Goal: Task Accomplishment & Management: Use online tool/utility

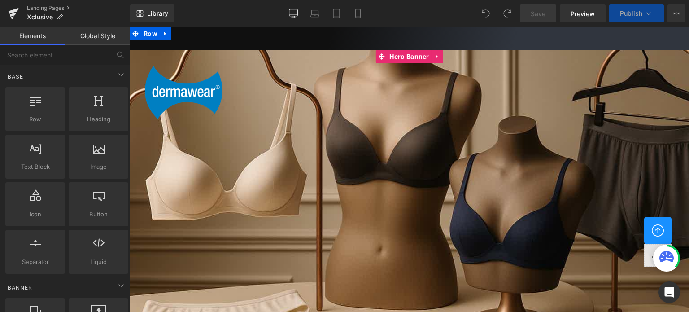
scroll to position [45, 0]
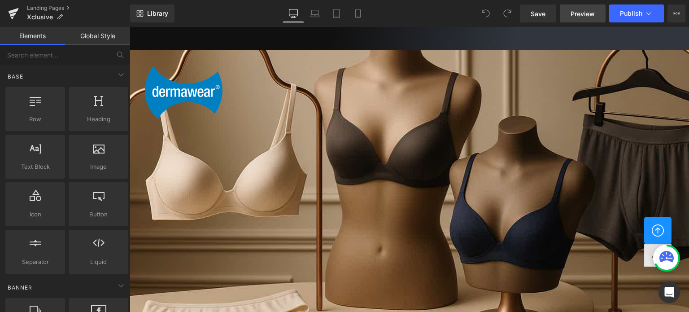
click at [576, 15] on span "Preview" at bounding box center [582, 13] width 24 height 9
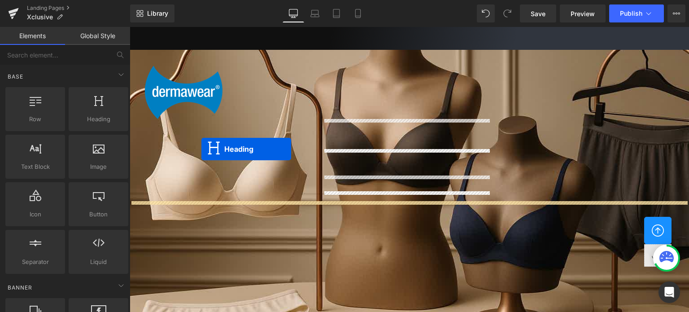
scroll to position [1141, 0]
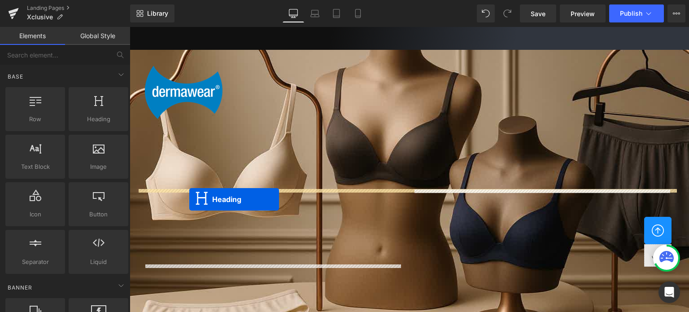
drag, startPoint x: 563, startPoint y: 172, endPoint x: 189, endPoint y: 199, distance: 374.5
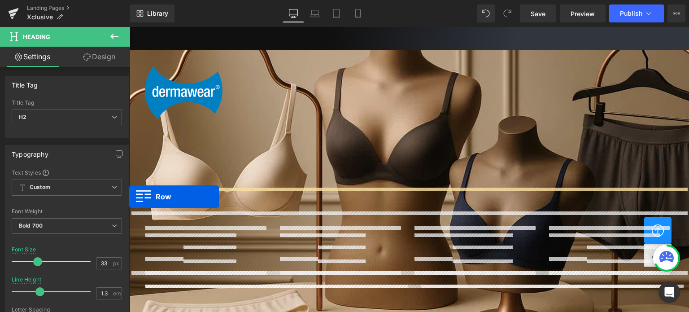
drag, startPoint x: 140, startPoint y: 193, endPoint x: 128, endPoint y: 197, distance: 13.1
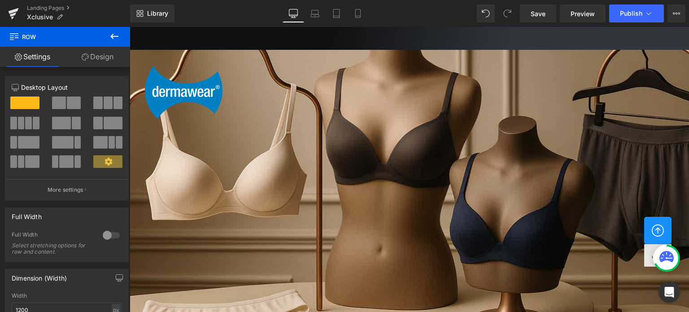
scroll to position [1185, 0]
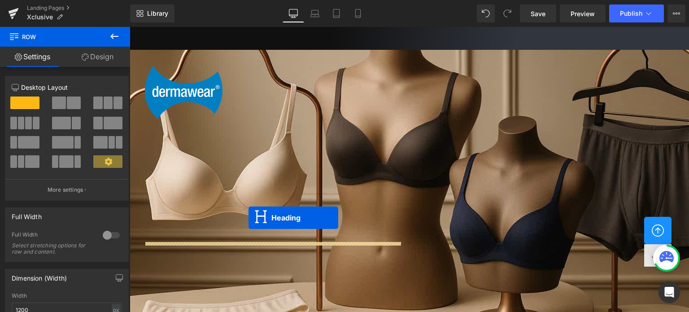
drag, startPoint x: 382, startPoint y: 152, endPoint x: 248, endPoint y: 217, distance: 148.8
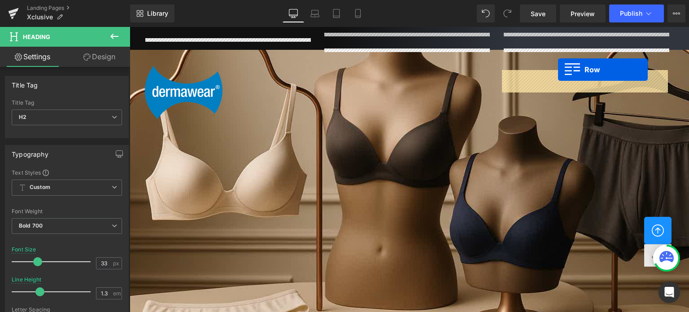
scroll to position [718, 0]
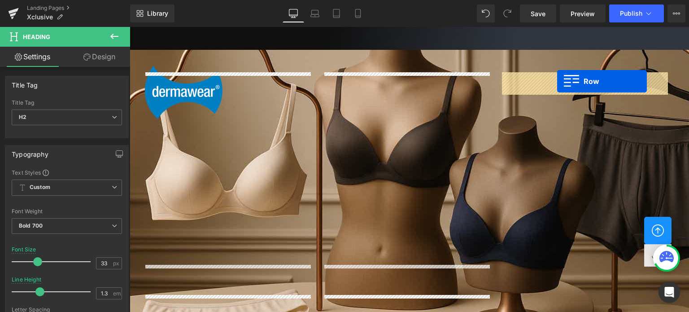
drag, startPoint x: 328, startPoint y: 189, endPoint x: 557, endPoint y: 81, distance: 252.9
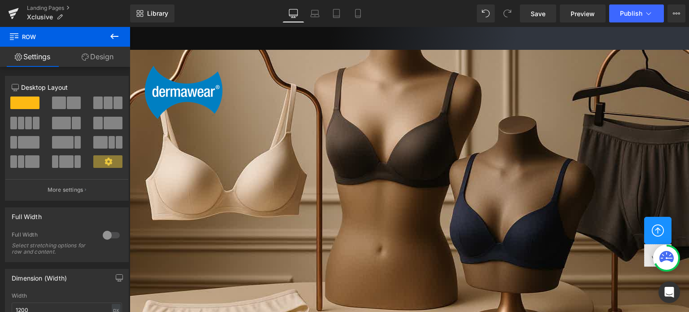
scroll to position [987, 0]
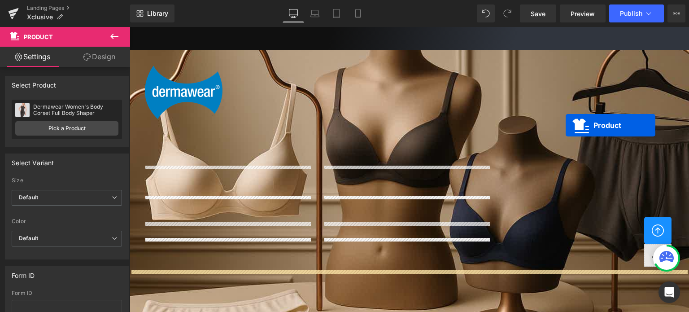
scroll to position [708, 0]
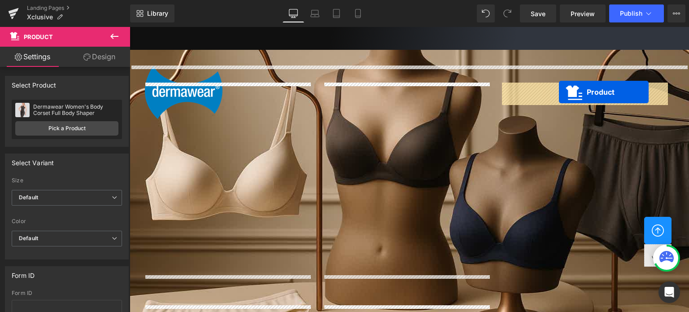
drag, startPoint x: 382, startPoint y: 75, endPoint x: 559, endPoint y: 92, distance: 177.5
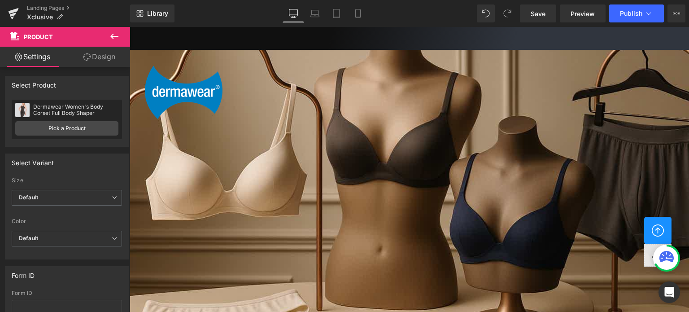
scroll to position [0, 0]
click at [360, 14] on icon at bounding box center [357, 13] width 5 height 9
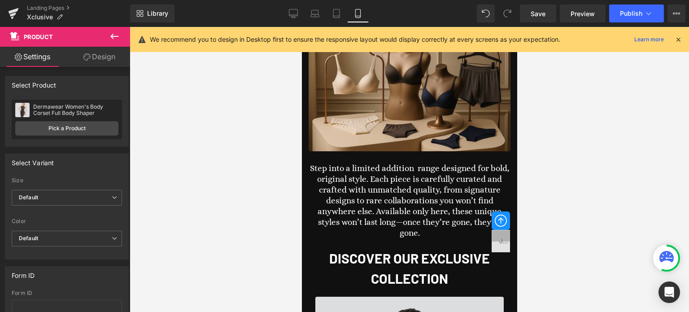
scroll to position [1948, 0]
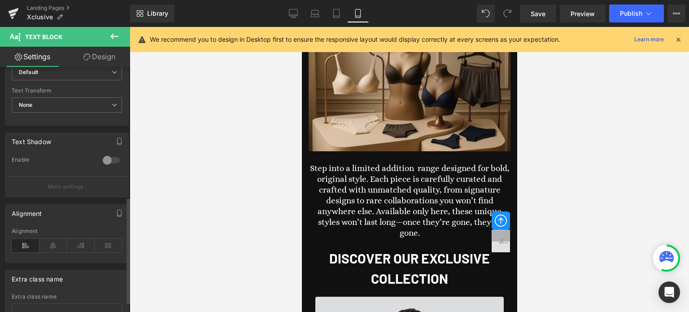
scroll to position [321, 0]
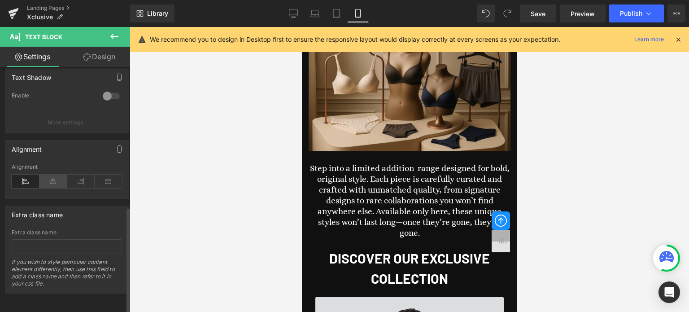
click at [53, 177] on icon at bounding box center [53, 180] width 28 height 13
click at [581, 163] on div at bounding box center [409, 169] width 559 height 285
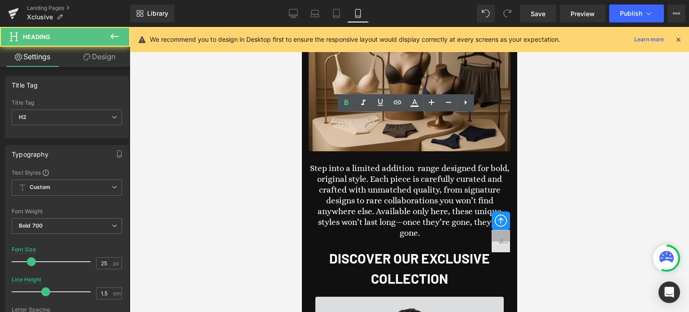
click at [655, 152] on div at bounding box center [409, 169] width 559 height 285
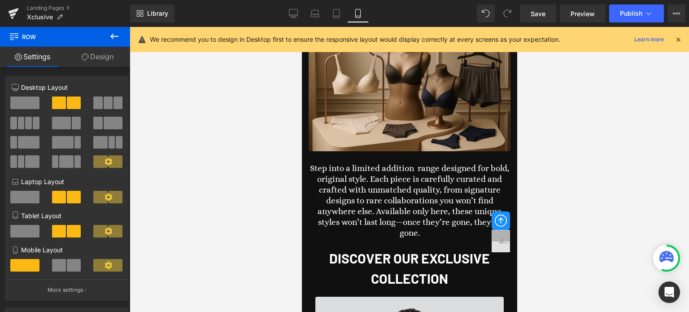
drag, startPoint x: 414, startPoint y: 116, endPoint x: 492, endPoint y: 96, distance: 80.9
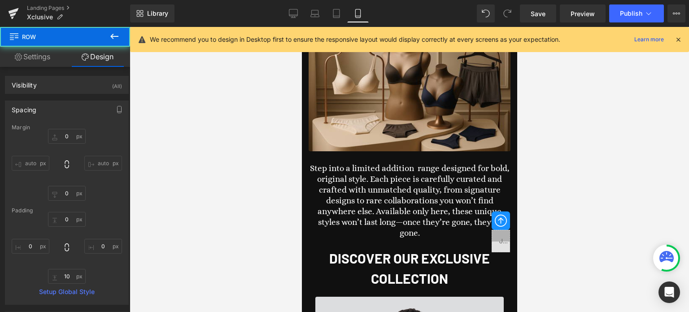
click at [640, 126] on div at bounding box center [409, 169] width 559 height 285
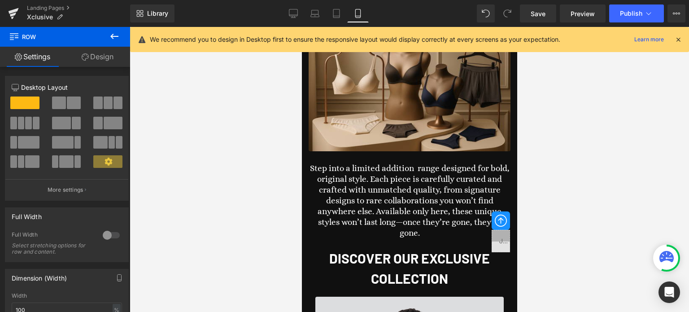
click at [99, 55] on link "Design" at bounding box center [97, 57] width 65 height 20
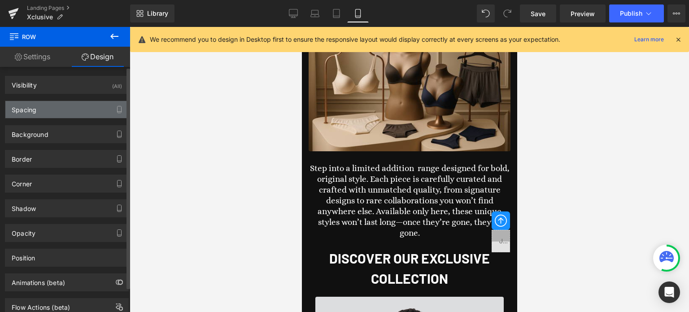
click at [61, 110] on div "Spacing" at bounding box center [66, 109] width 123 height 17
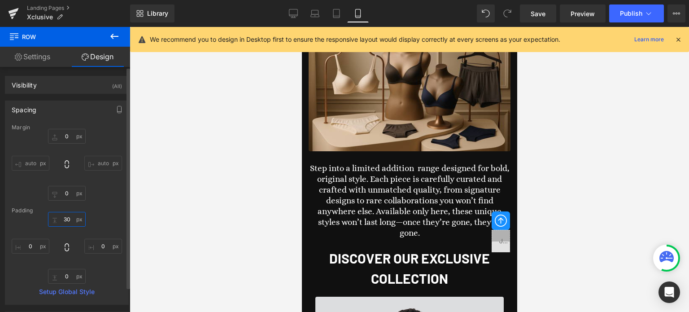
click at [70, 218] on input "30" at bounding box center [67, 219] width 38 height 15
type input "0"
click at [597, 141] on div at bounding box center [409, 169] width 559 height 285
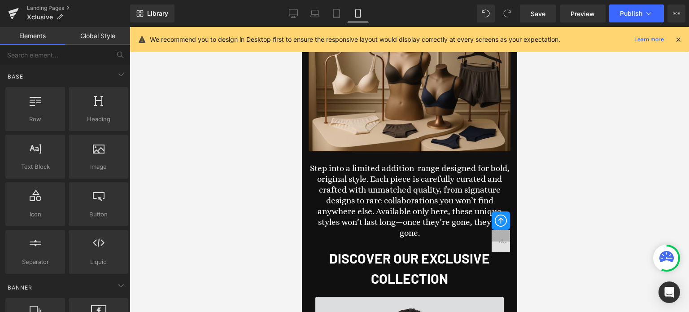
scroll to position [2217, 0]
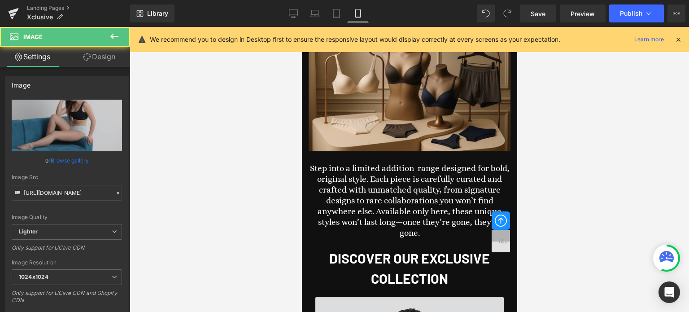
click at [104, 57] on link "Design" at bounding box center [99, 57] width 65 height 20
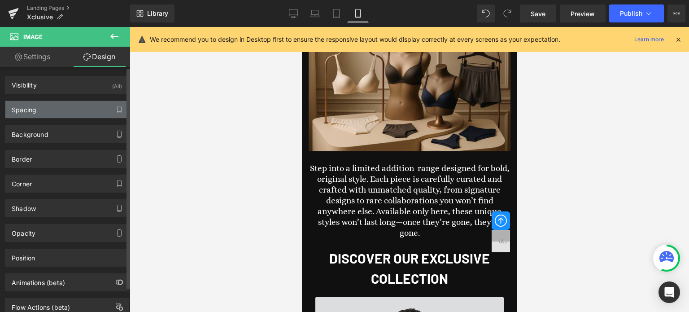
click at [40, 108] on div "Spacing" at bounding box center [66, 109] width 123 height 17
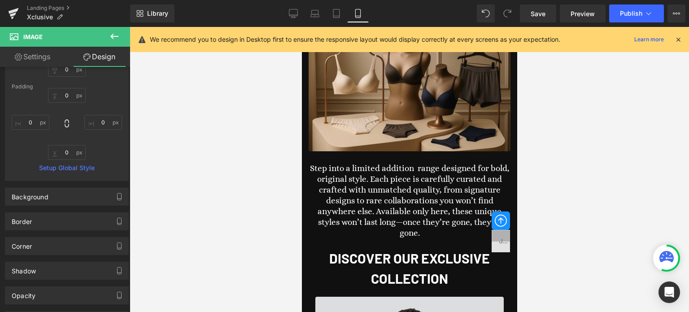
scroll to position [2486, 0]
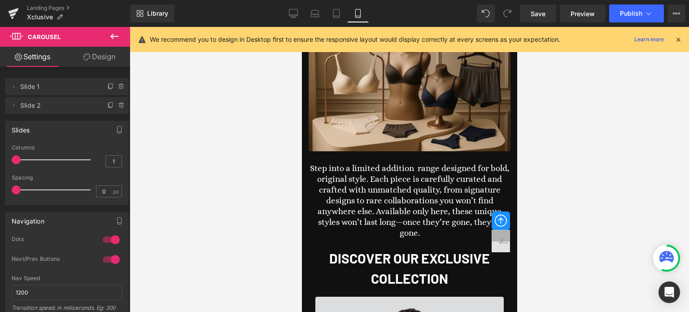
scroll to position [2286, 0]
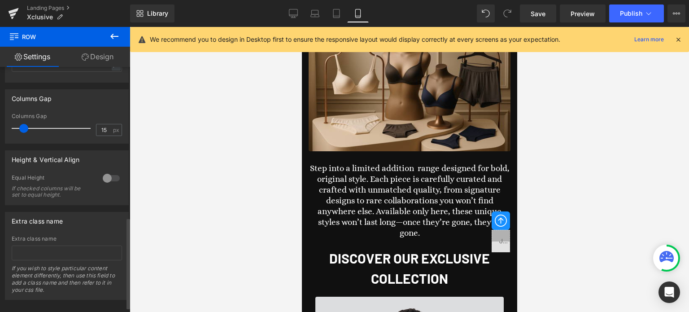
scroll to position [403, 0]
drag, startPoint x: 22, startPoint y: 130, endPoint x: 47, endPoint y: 134, distance: 25.9
click at [47, 134] on div at bounding box center [53, 128] width 74 height 18
drag, startPoint x: 49, startPoint y: 130, endPoint x: 7, endPoint y: 136, distance: 42.1
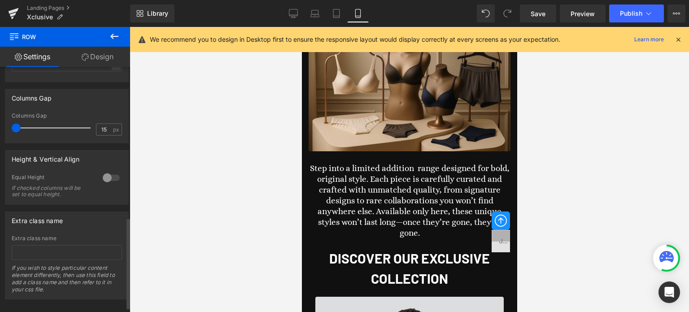
click at [7, 136] on div "15px Columns Gap 15 px" at bounding box center [66, 128] width 123 height 30
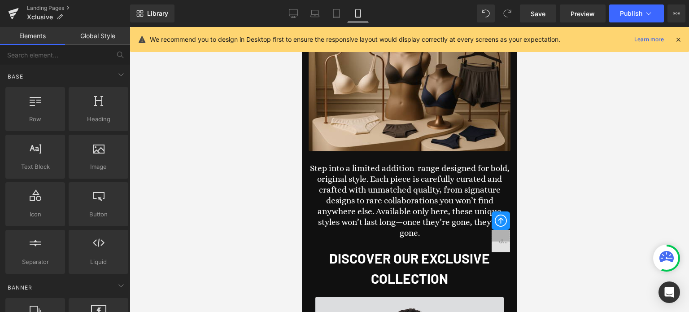
click at [593, 169] on div at bounding box center [409, 169] width 559 height 285
click at [542, 16] on span "Save" at bounding box center [537, 13] width 15 height 9
click at [294, 20] on link "Desktop" at bounding box center [293, 13] width 22 height 18
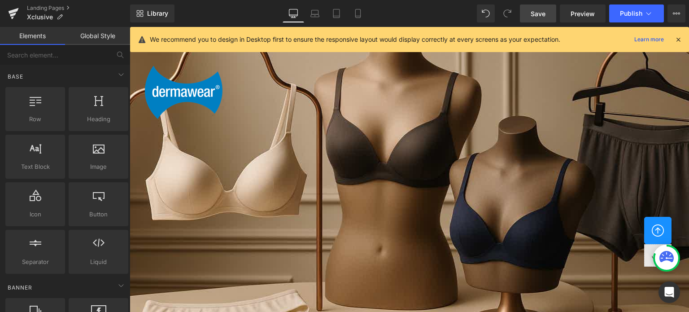
click at [681, 38] on icon at bounding box center [678, 39] width 8 height 8
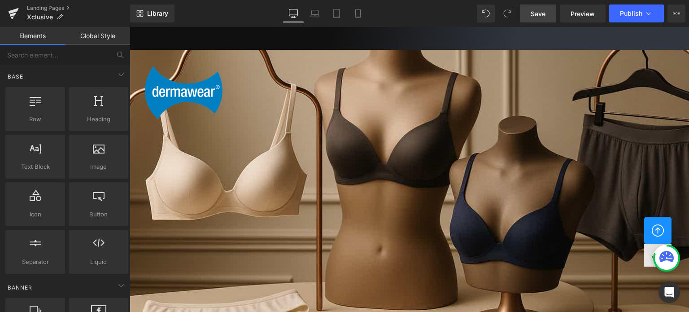
scroll to position [986, 0]
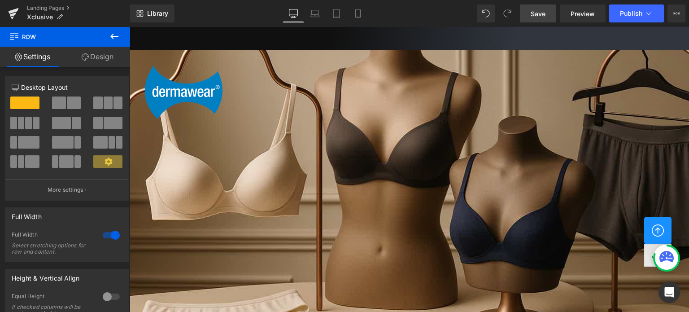
click at [101, 59] on link "Design" at bounding box center [97, 57] width 65 height 20
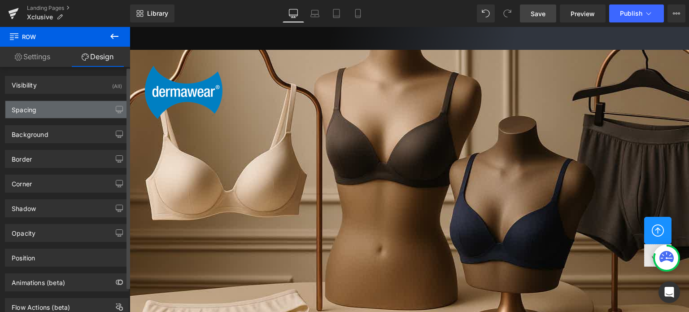
click at [54, 109] on div "Spacing" at bounding box center [66, 109] width 123 height 17
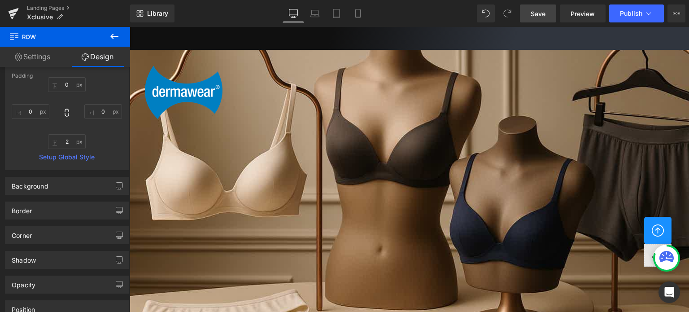
scroll to position [1076, 0]
click at [67, 140] on input "2" at bounding box center [67, 141] width 38 height 15
type input "0"
click at [18, 143] on div "0 0 0 0" at bounding box center [67, 113] width 110 height 72
click at [359, 14] on icon at bounding box center [357, 13] width 9 height 9
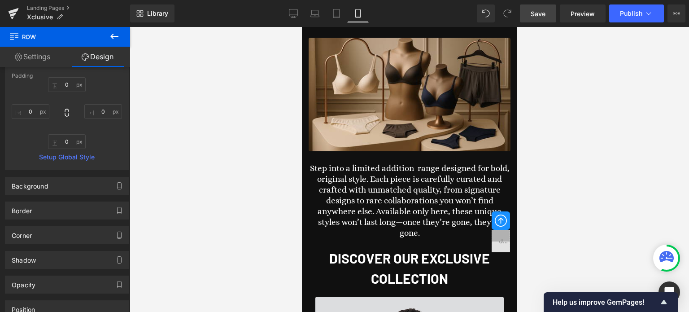
scroll to position [2106, 0]
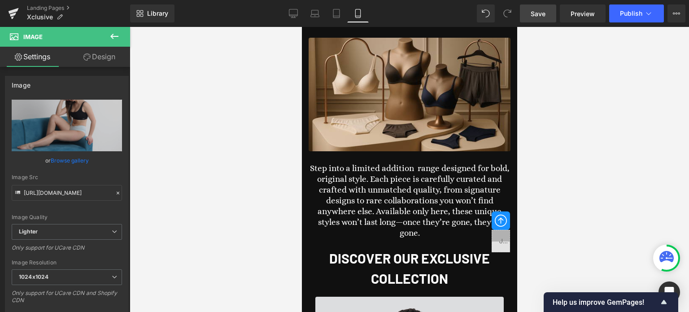
scroll to position [2016, 0]
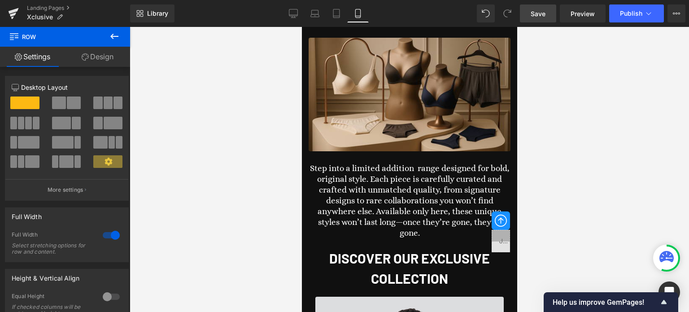
click at [99, 59] on link "Design" at bounding box center [97, 57] width 65 height 20
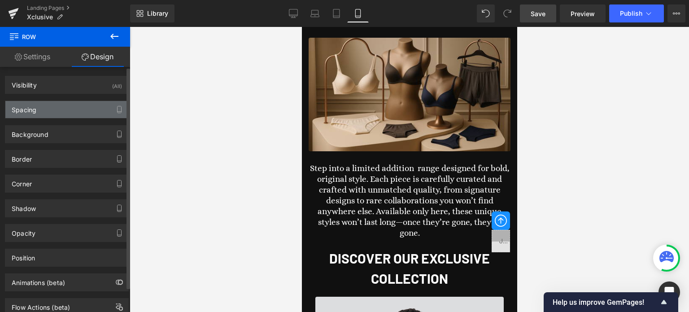
click at [48, 109] on div "Spacing" at bounding box center [66, 109] width 123 height 17
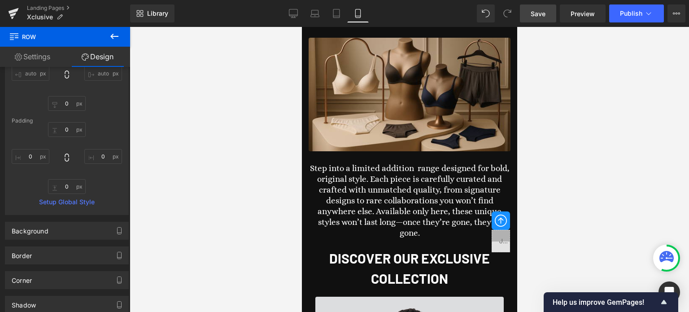
scroll to position [2106, 0]
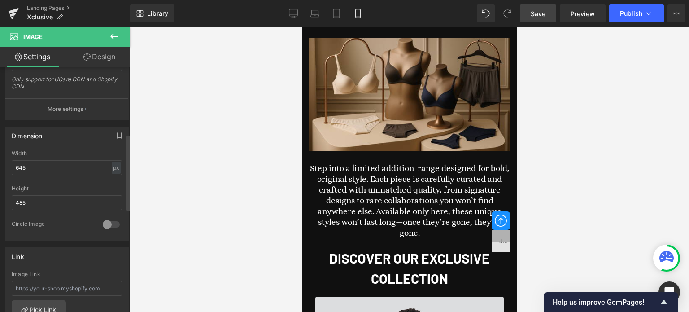
scroll to position [224, 0]
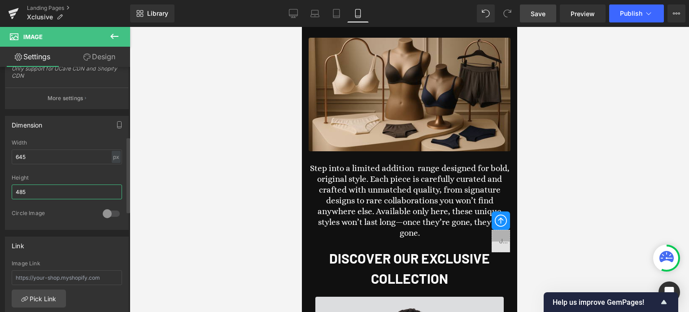
click at [36, 190] on input "485" at bounding box center [67, 191] width 110 height 15
click at [46, 193] on input "400" at bounding box center [67, 191] width 110 height 15
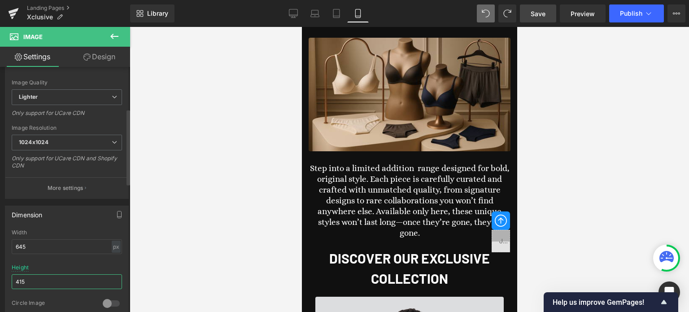
scroll to position [0, 0]
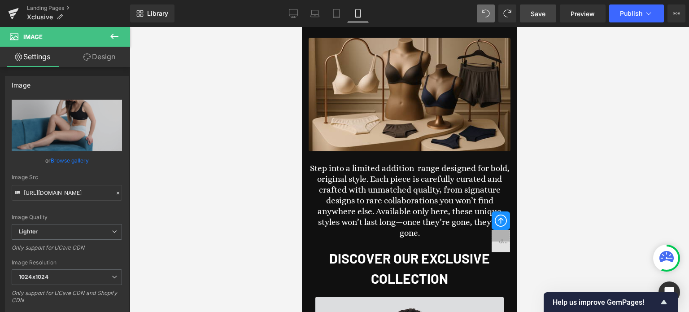
type input "415"
click at [111, 36] on icon at bounding box center [114, 36] width 8 height 5
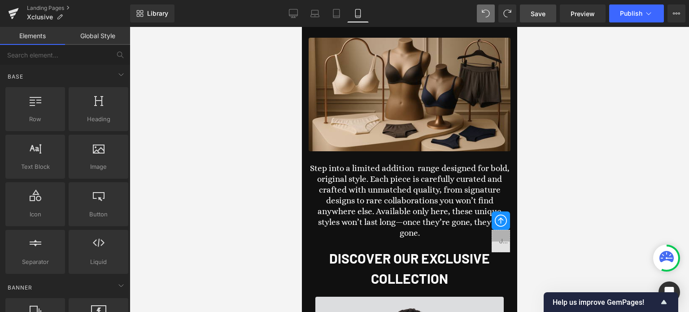
scroll to position [2285, 0]
click at [542, 11] on span "Save" at bounding box center [537, 13] width 15 height 9
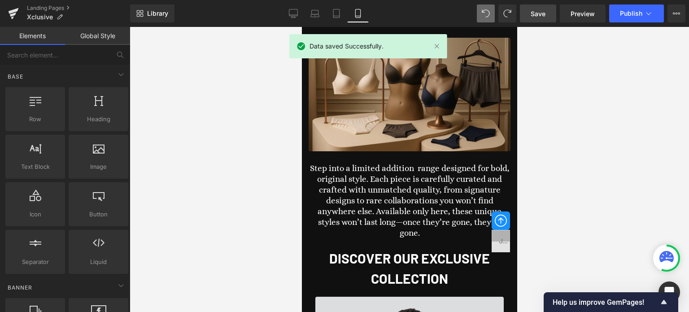
scroll to position [0, 0]
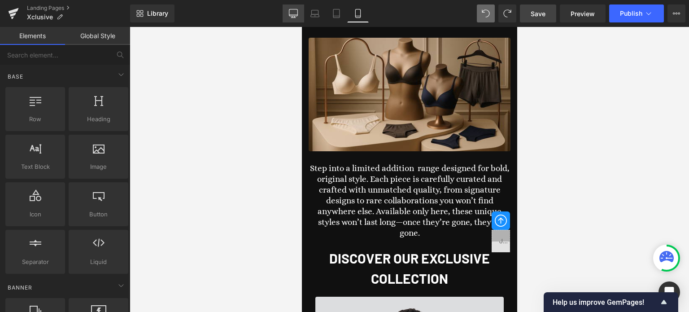
click at [292, 15] on icon at bounding box center [293, 15] width 9 height 0
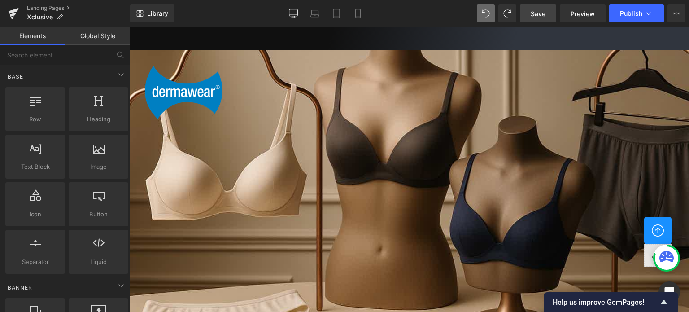
scroll to position [1528, 0]
drag, startPoint x: 686, startPoint y: 46, endPoint x: 763, endPoint y: 320, distance: 284.6
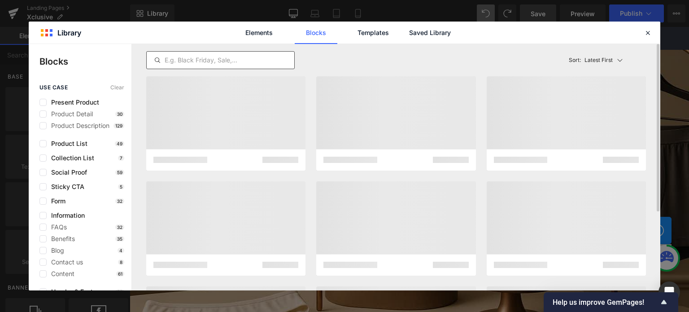
click at [251, 56] on input "text" at bounding box center [220, 60] width 147 height 11
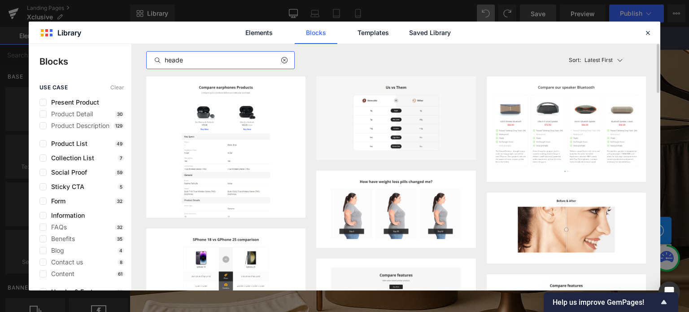
type input "header"
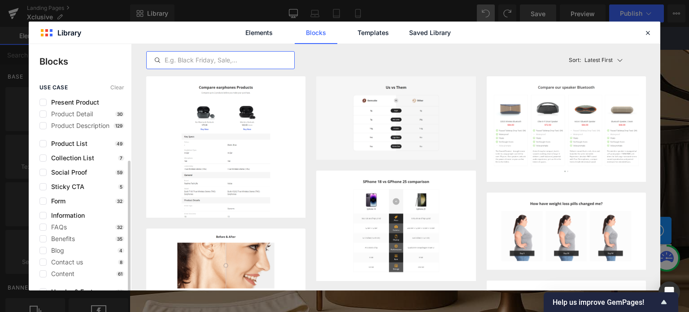
scroll to position [88, 0]
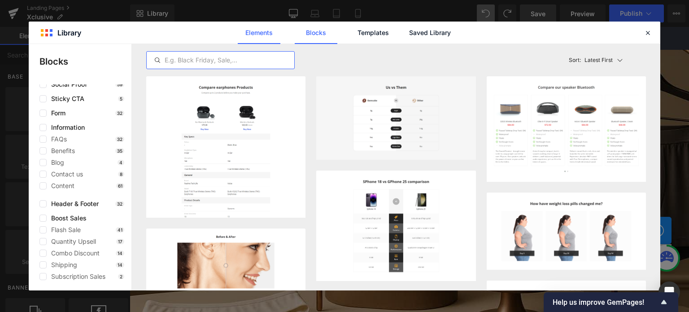
click at [258, 35] on link "Elements" at bounding box center [259, 33] width 43 height 22
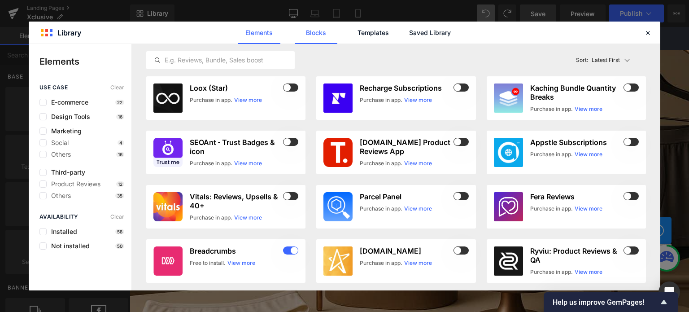
click at [316, 28] on link "Blocks" at bounding box center [316, 33] width 43 height 22
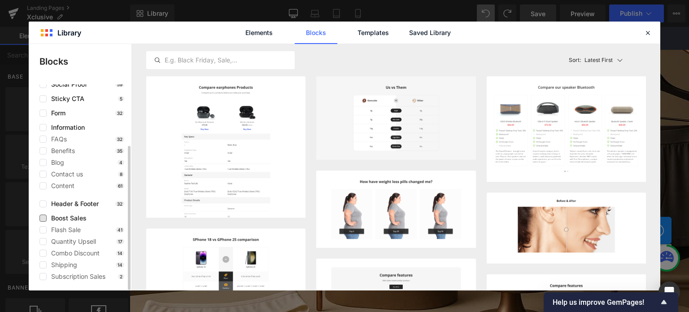
scroll to position [0, 0]
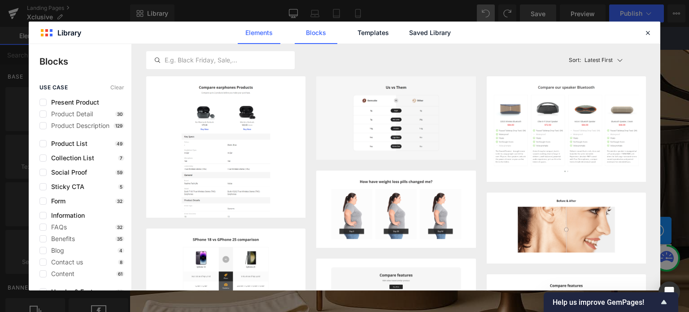
click at [253, 32] on link "Elements" at bounding box center [259, 33] width 43 height 22
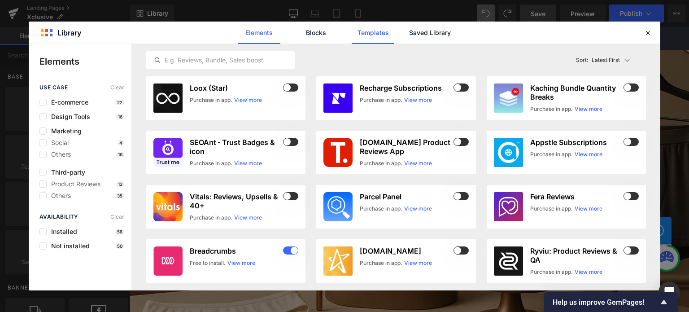
click at [370, 30] on link "Templates" at bounding box center [372, 33] width 43 height 22
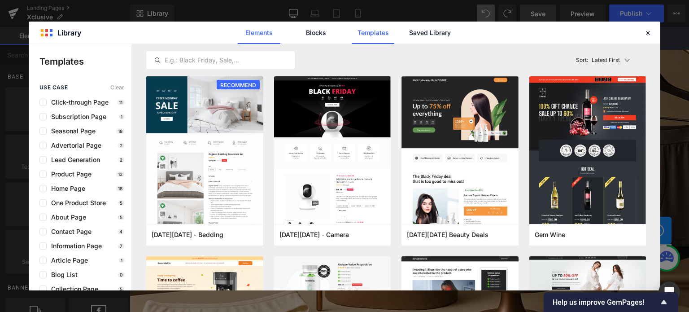
click at [258, 28] on link "Elements" at bounding box center [259, 33] width 43 height 22
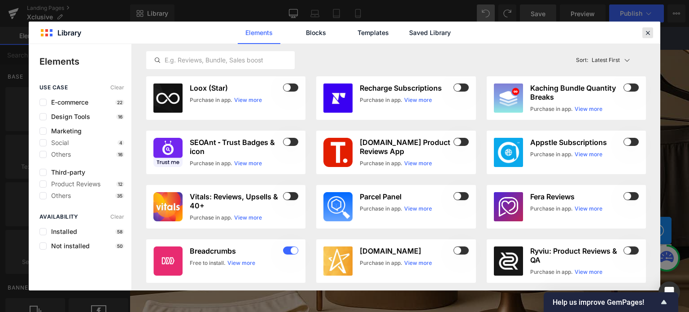
click at [650, 32] on icon at bounding box center [647, 33] width 8 height 8
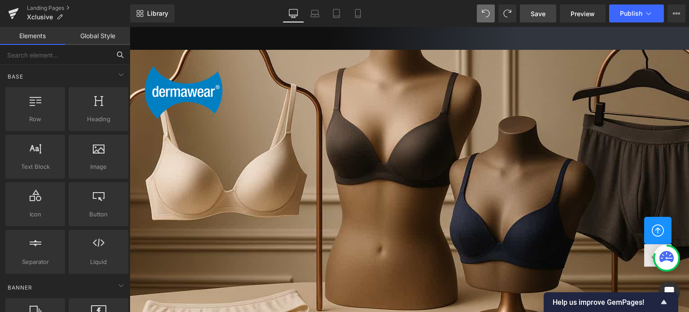
click at [69, 55] on input "text" at bounding box center [55, 55] width 110 height 20
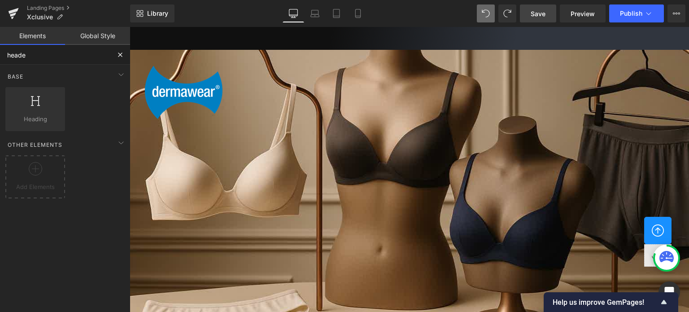
type input "header"
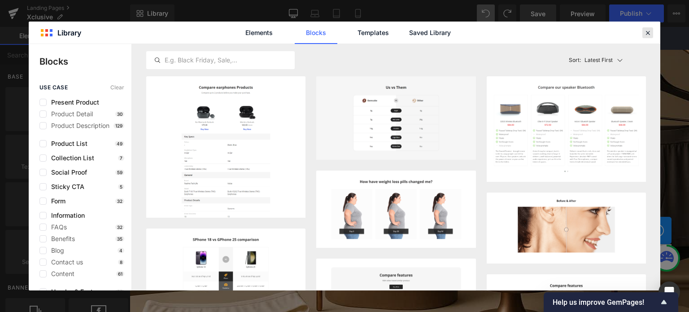
click at [645, 35] on icon at bounding box center [647, 33] width 8 height 8
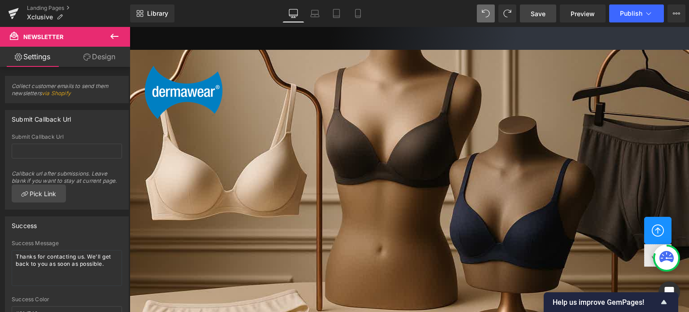
click at [105, 60] on link "Design" at bounding box center [99, 57] width 65 height 20
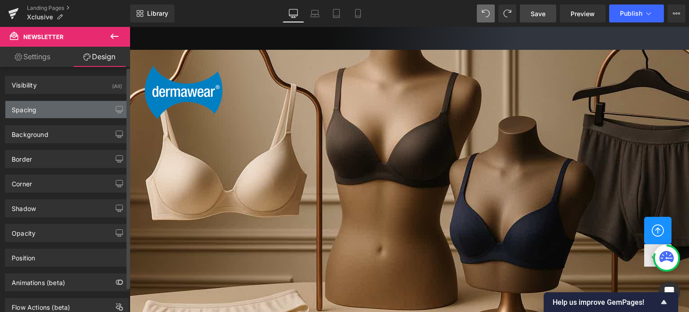
click at [39, 111] on div "Spacing" at bounding box center [66, 109] width 123 height 17
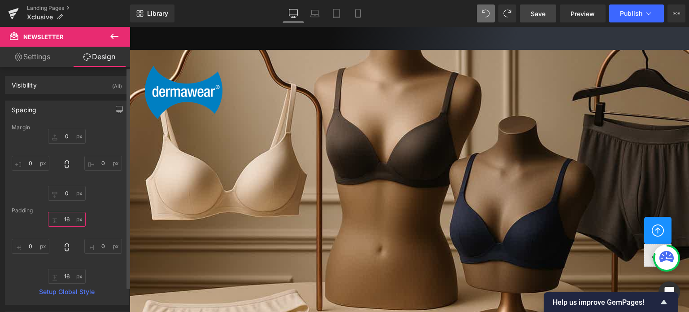
click at [72, 220] on input "16" at bounding box center [67, 219] width 38 height 15
type input "0"
click at [73, 276] on input "16" at bounding box center [67, 276] width 38 height 15
type input "16"
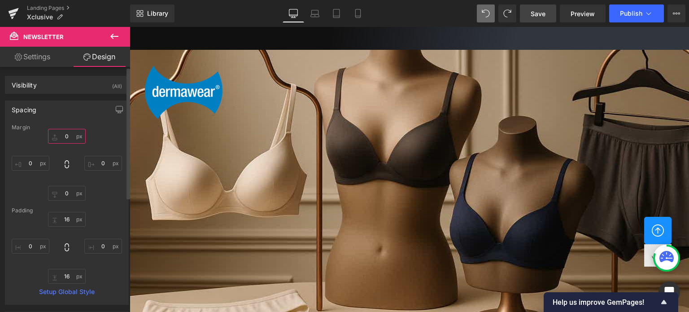
click at [68, 135] on input "0" at bounding box center [67, 136] width 38 height 15
click at [34, 58] on link "Settings" at bounding box center [32, 57] width 65 height 20
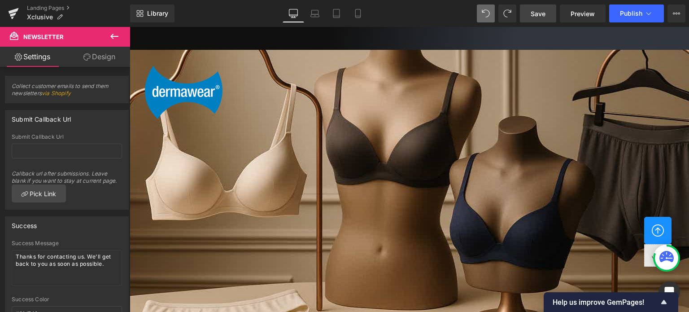
click at [109, 59] on link "Design" at bounding box center [99, 57] width 65 height 20
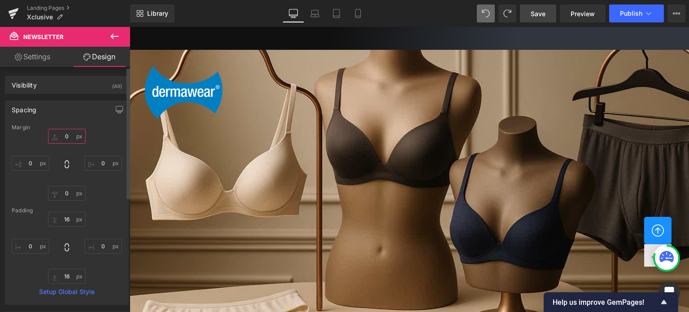
click at [74, 134] on input "0" at bounding box center [67, 136] width 38 height 15
type input "0"
click at [116, 38] on icon at bounding box center [114, 36] width 11 height 11
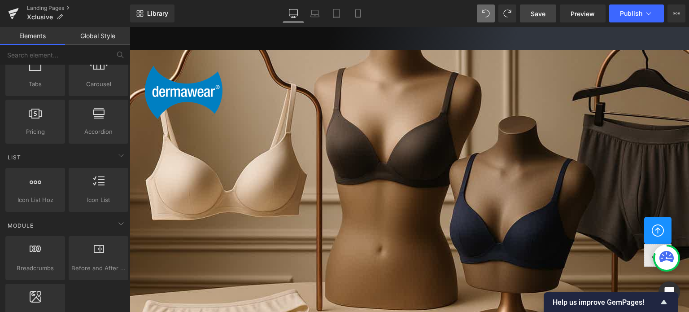
scroll to position [1528, 0]
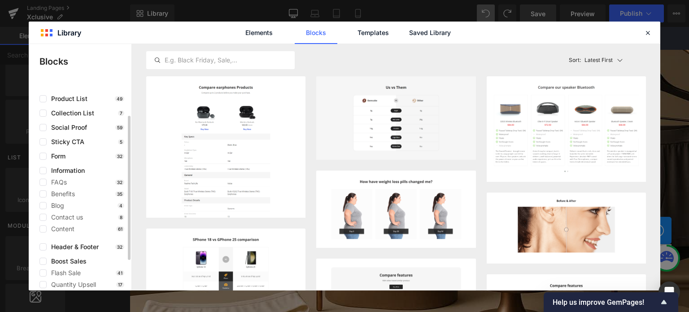
scroll to position [88, 0]
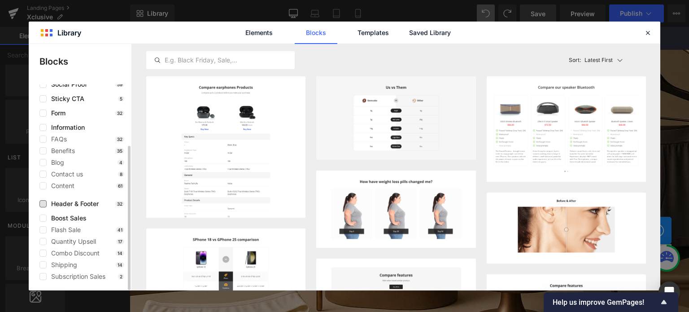
click at [84, 202] on span "Header & Footer" at bounding box center [73, 203] width 52 height 7
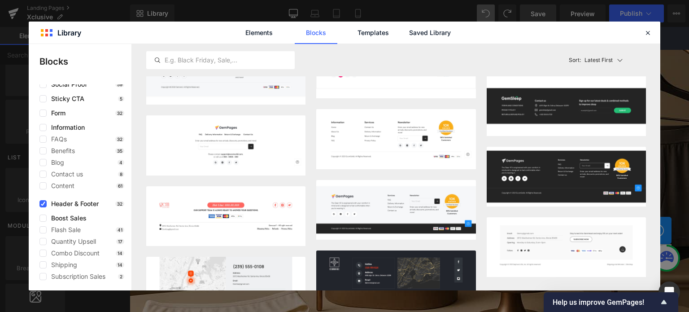
scroll to position [596, 0]
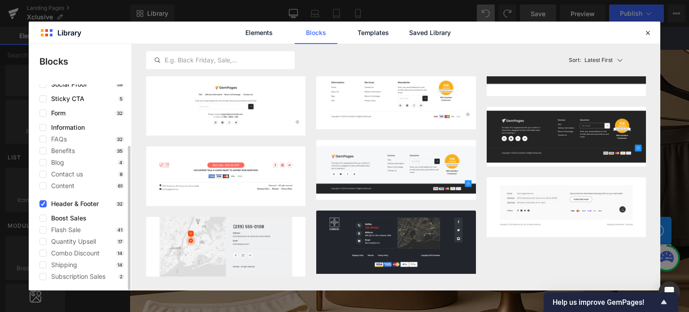
click at [67, 204] on span "Header & Footer" at bounding box center [73, 203] width 52 height 7
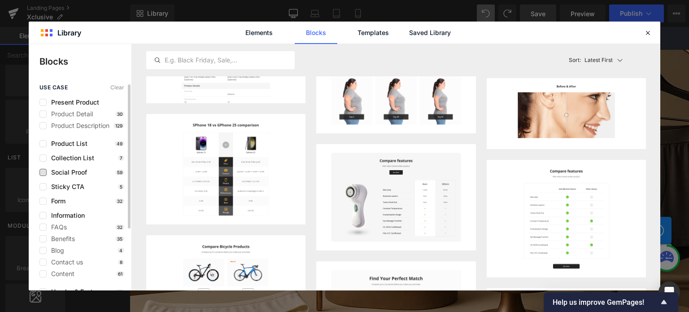
scroll to position [88, 0]
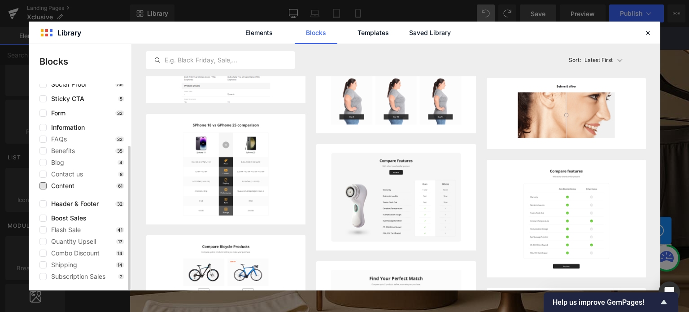
click at [61, 185] on span "Content" at bounding box center [61, 185] width 28 height 7
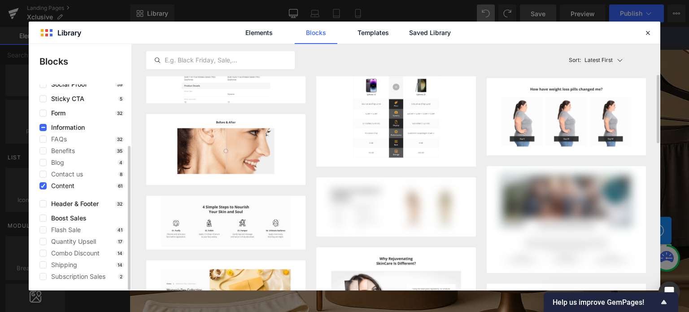
scroll to position [114, 0]
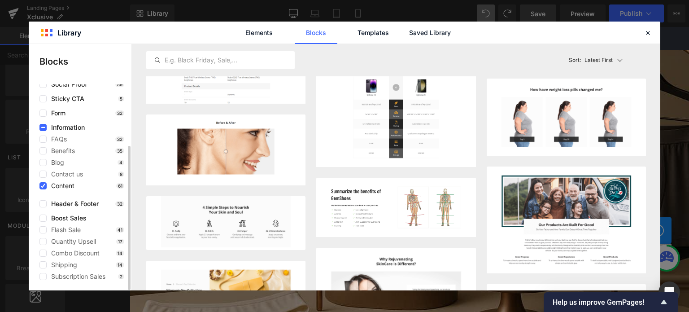
click at [54, 187] on span "Content" at bounding box center [61, 185] width 28 height 7
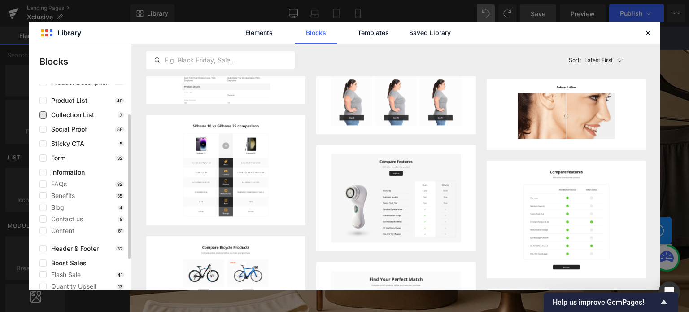
scroll to position [0, 0]
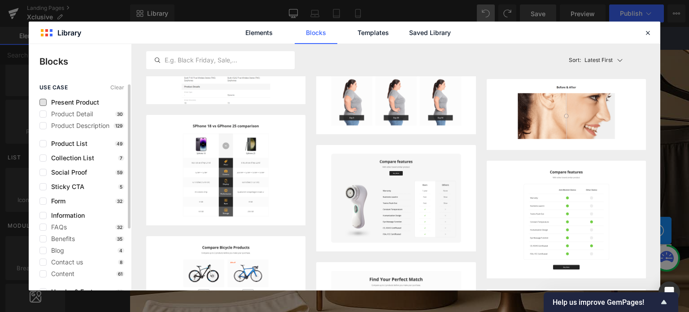
click at [75, 100] on span "Present Product" at bounding box center [73, 102] width 52 height 7
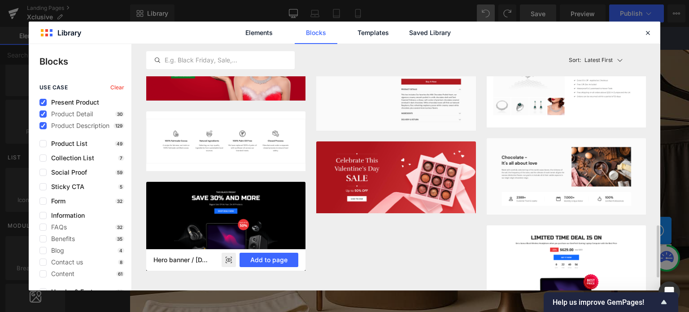
scroll to position [897, 0]
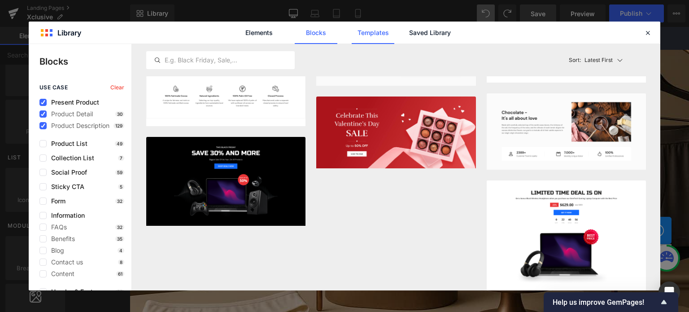
click at [376, 38] on link "Templates" at bounding box center [372, 33] width 43 height 22
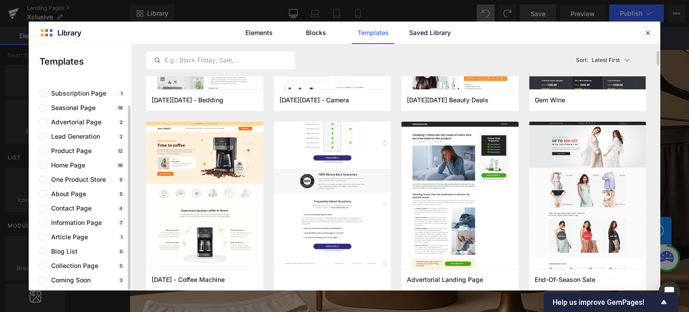
scroll to position [269, 0]
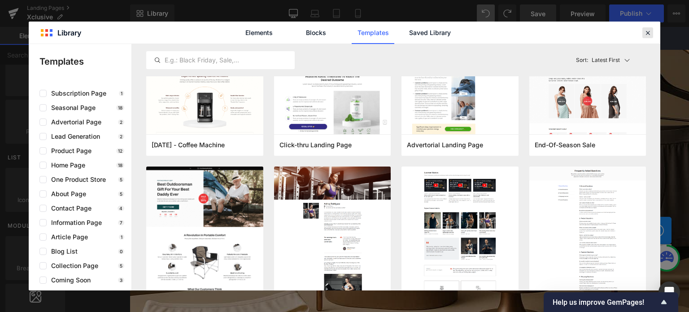
drag, startPoint x: 649, startPoint y: 33, endPoint x: 333, endPoint y: 188, distance: 352.5
click at [649, 33] on icon at bounding box center [647, 33] width 8 height 8
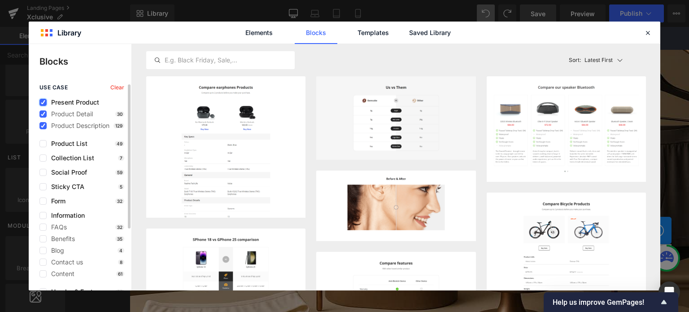
click at [42, 102] on icon at bounding box center [43, 102] width 4 height 0
click at [43, 102] on input "checkbox" at bounding box center [43, 102] width 0 height 0
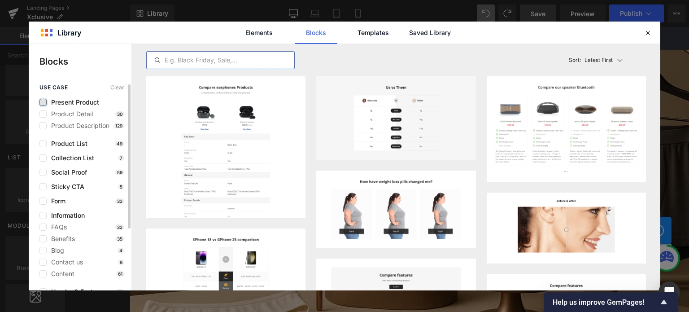
click at [193, 59] on input "text" at bounding box center [220, 60] width 147 height 11
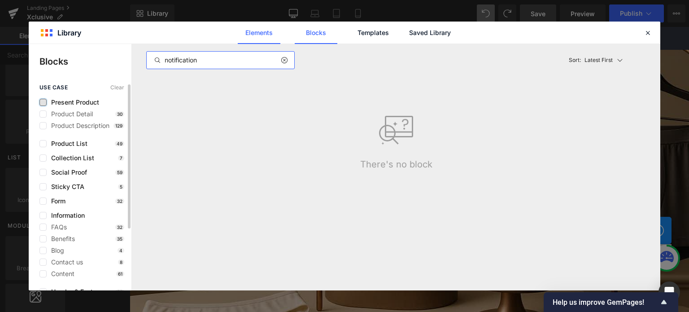
type input "notification"
click at [264, 33] on link "Elements" at bounding box center [259, 33] width 43 height 22
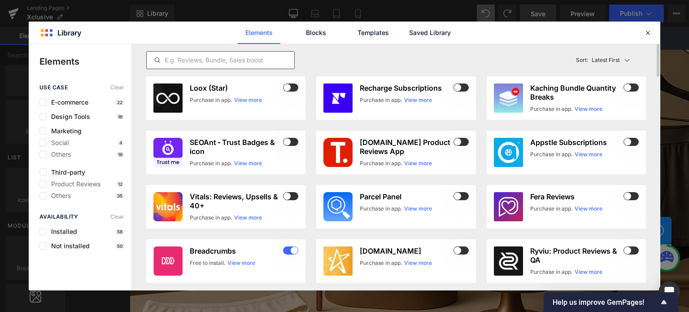
click at [234, 56] on input "text" at bounding box center [220, 60] width 147 height 11
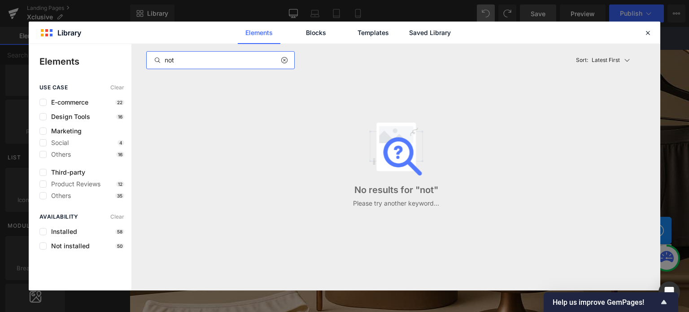
type input "noti"
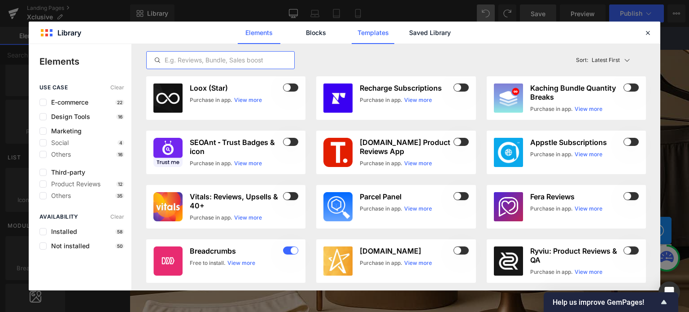
click at [369, 32] on link "Templates" at bounding box center [372, 33] width 43 height 22
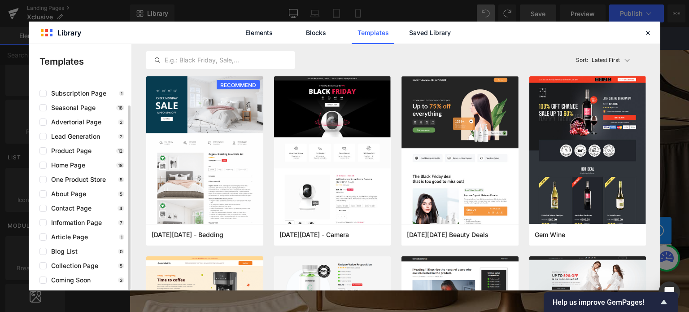
scroll to position [0, 0]
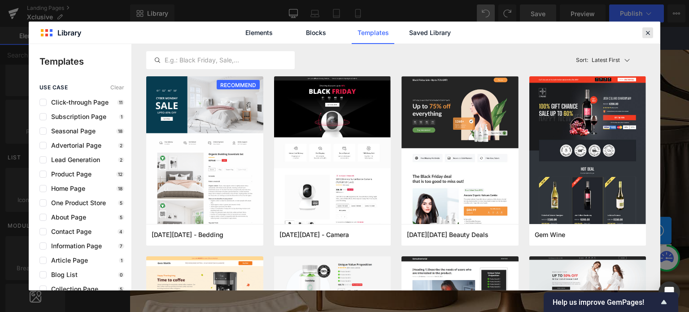
click at [646, 34] on icon at bounding box center [647, 33] width 8 height 8
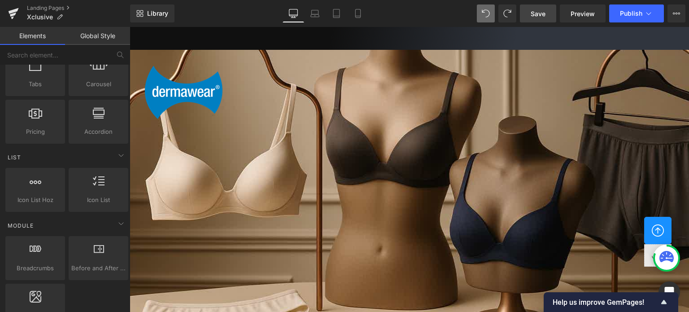
click at [542, 13] on span "Save" at bounding box center [537, 13] width 15 height 9
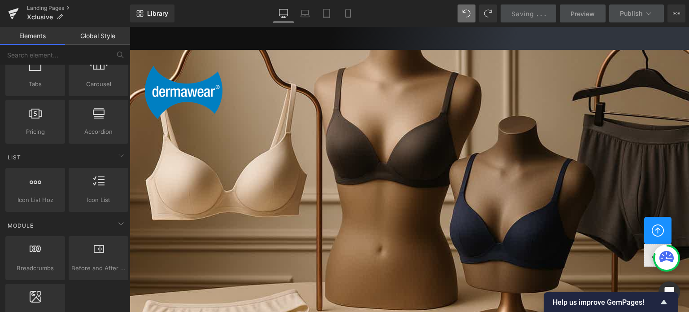
scroll to position [0, 0]
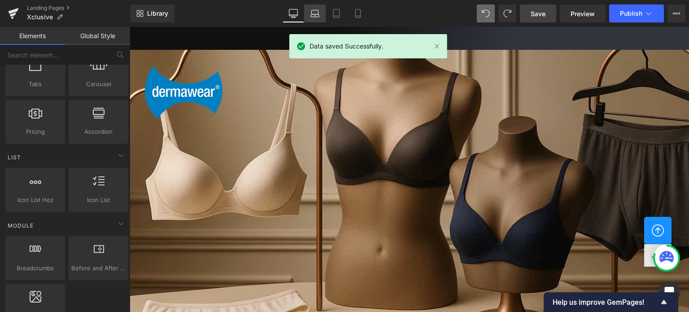
click at [318, 21] on link "Laptop" at bounding box center [315, 13] width 22 height 18
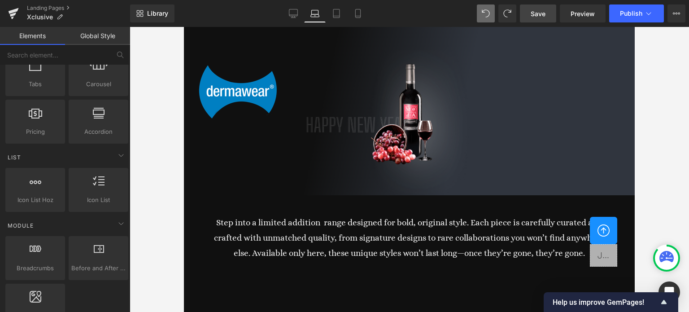
scroll to position [1396, 0]
click at [331, 9] on link "Tablet" at bounding box center [336, 13] width 22 height 18
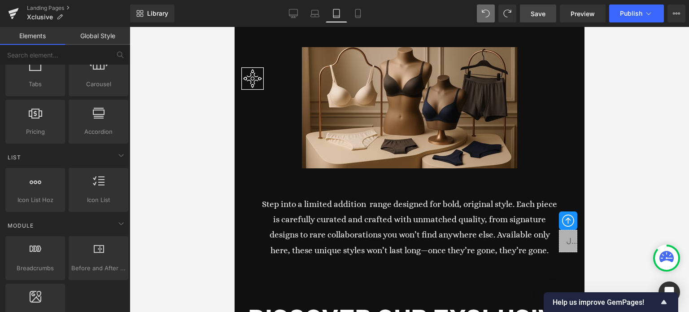
scroll to position [1082, 0]
click at [361, 16] on icon at bounding box center [357, 13] width 9 height 9
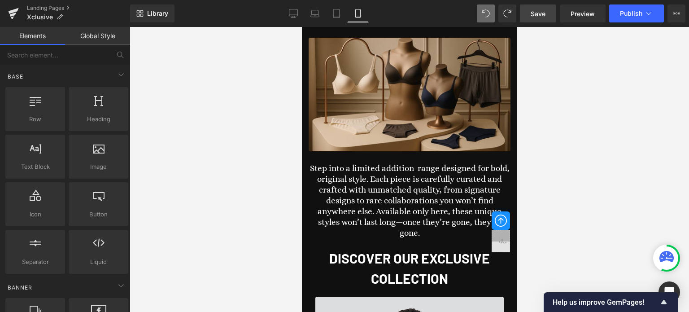
scroll to position [1479, 0]
click at [662, 258] on g at bounding box center [666, 256] width 14 height 11
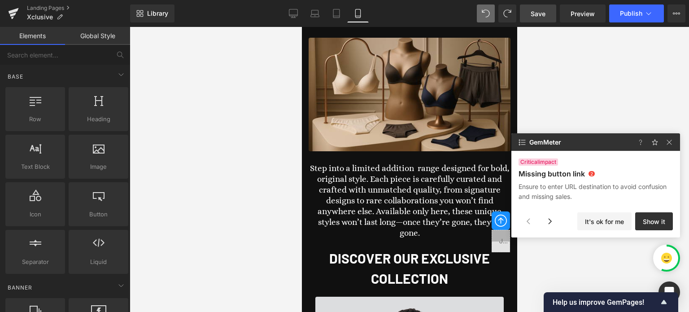
click at [670, 138] on img at bounding box center [669, 142] width 11 height 11
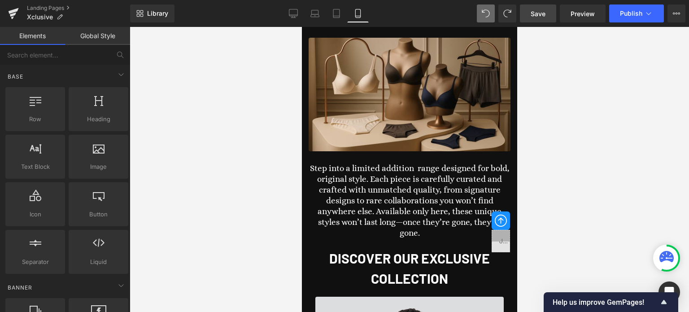
scroll to position [0, 0]
click at [304, 7] on link "Laptop" at bounding box center [315, 13] width 22 height 18
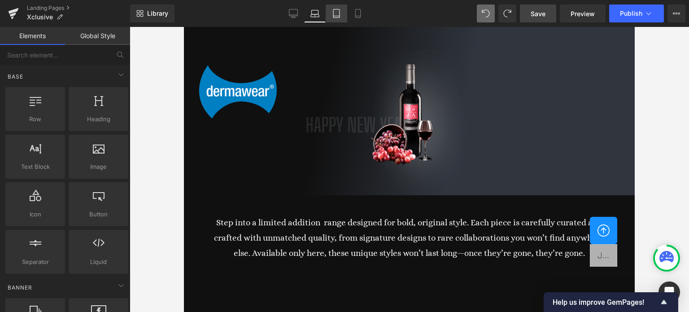
click at [337, 11] on icon at bounding box center [336, 13] width 9 height 9
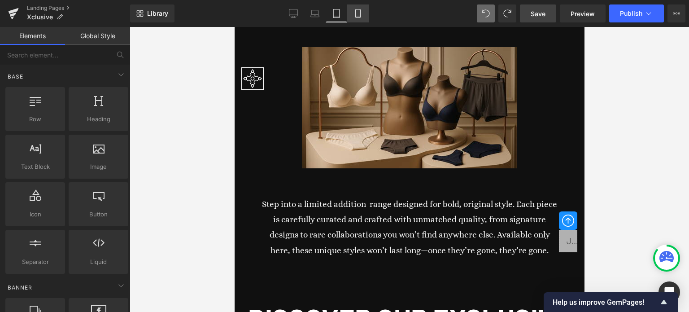
click at [360, 12] on icon at bounding box center [357, 13] width 5 height 9
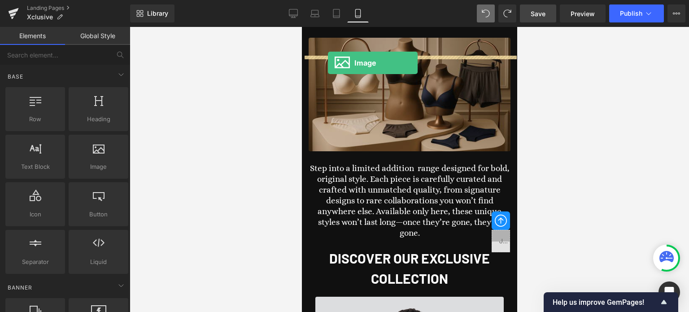
drag, startPoint x: 395, startPoint y: 184, endPoint x: 327, endPoint y: 63, distance: 139.1
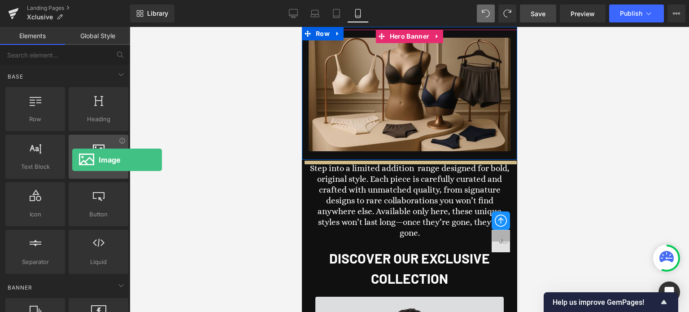
drag, startPoint x: 96, startPoint y: 169, endPoint x: 72, endPoint y: 160, distance: 26.0
click at [72, 160] on div "Image images, photos, alts, uploads" at bounding box center [99, 156] width 60 height 44
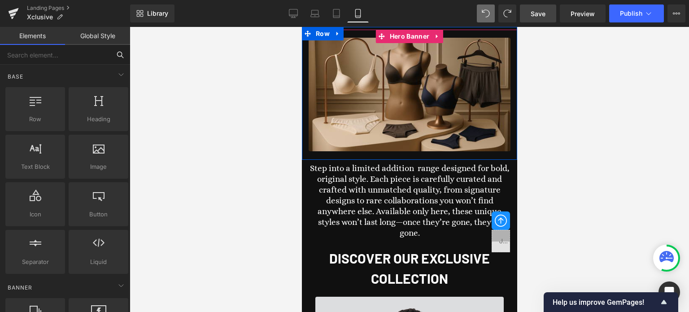
click at [75, 51] on input "text" at bounding box center [55, 55] width 110 height 20
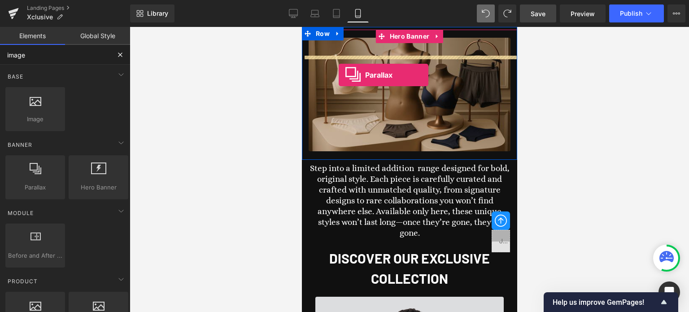
drag, startPoint x: 328, startPoint y: 200, endPoint x: 338, endPoint y: 75, distance: 125.5
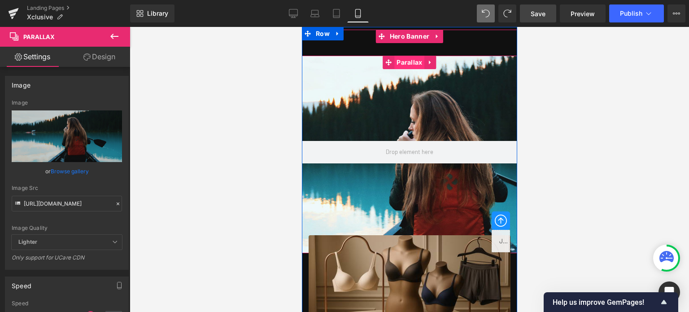
click at [406, 62] on span "Parallax" at bounding box center [409, 62] width 30 height 13
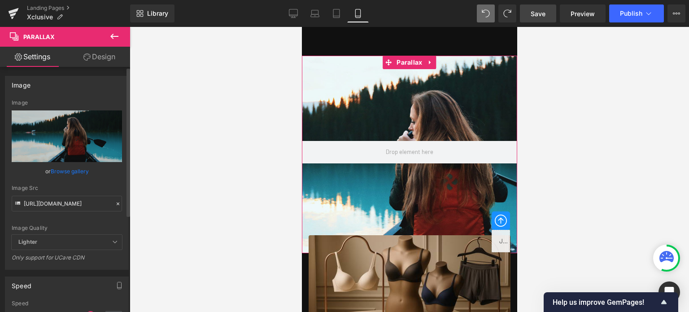
click at [66, 167] on link "Browse gallery" at bounding box center [70, 171] width 38 height 16
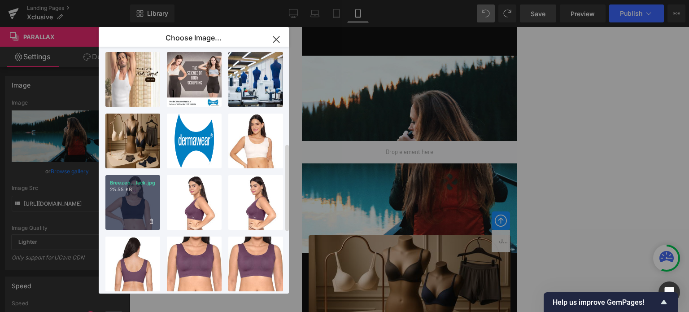
scroll to position [314, 0]
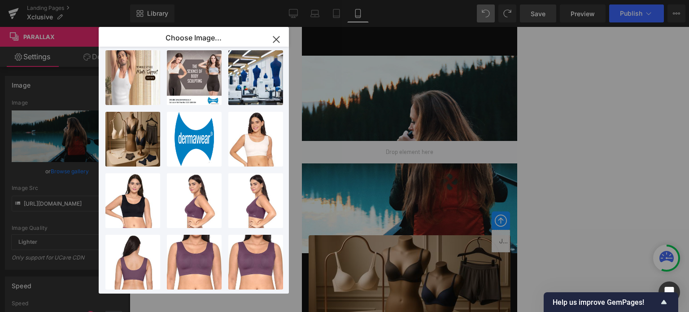
click at [0, 0] on div "generat...mage.png 2.47 MB" at bounding box center [0, 0] width 0 height 0
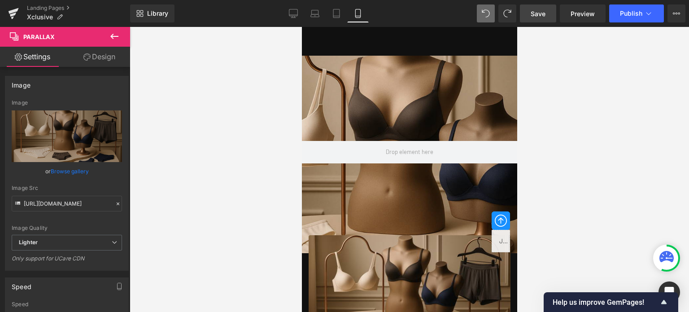
scroll to position [0, 0]
click at [112, 32] on icon at bounding box center [114, 36] width 11 height 11
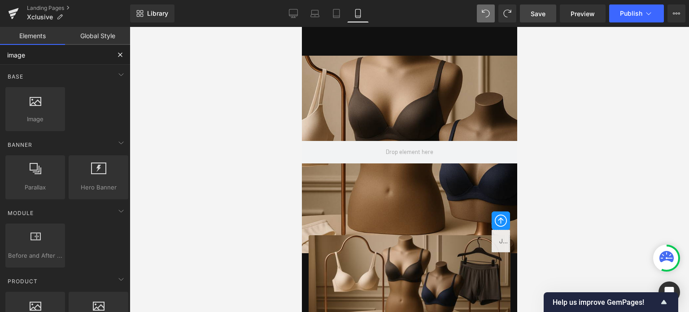
click at [36, 57] on input "image" at bounding box center [55, 55] width 110 height 20
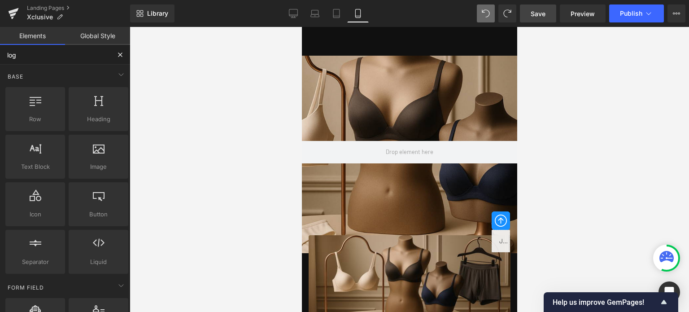
type input "logo"
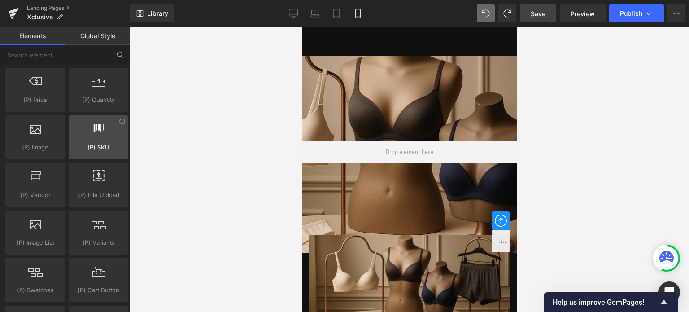
scroll to position [941, 0]
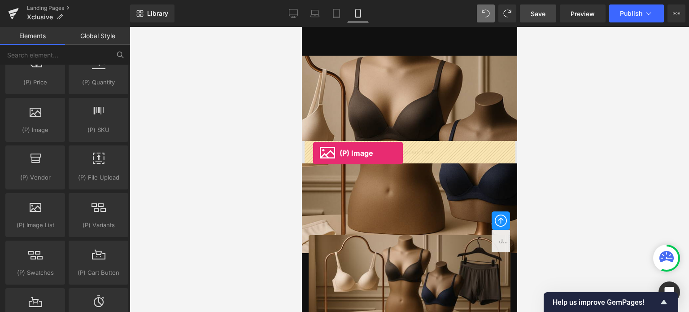
drag, startPoint x: 332, startPoint y: 146, endPoint x: 312, endPoint y: 153, distance: 21.0
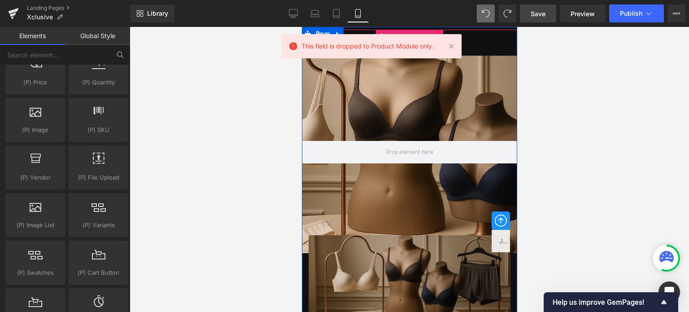
scroll to position [179, 0]
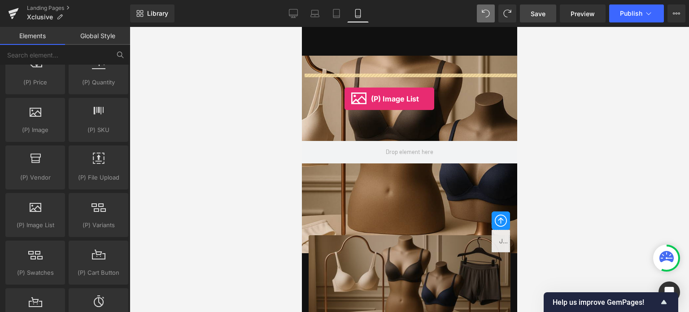
drag, startPoint x: 332, startPoint y: 240, endPoint x: 344, endPoint y: 99, distance: 141.7
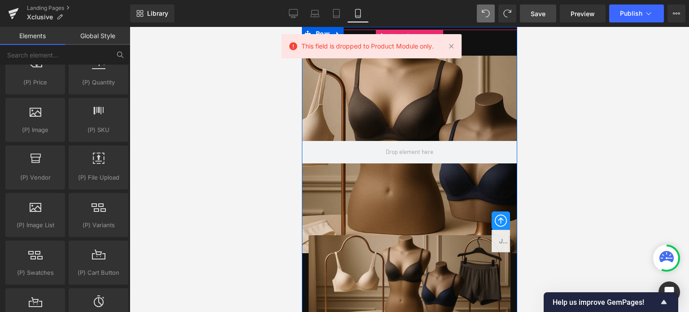
scroll to position [45, 0]
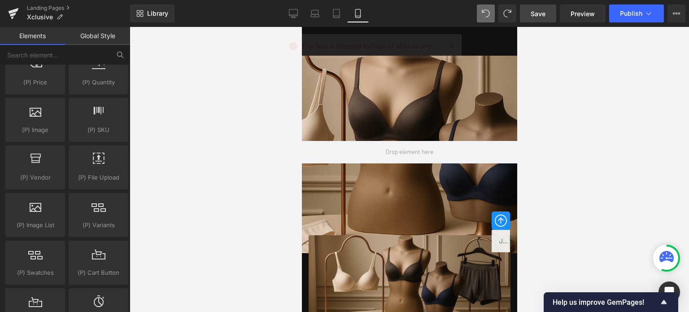
click at [452, 45] on div at bounding box center [408, 169] width 215 height 285
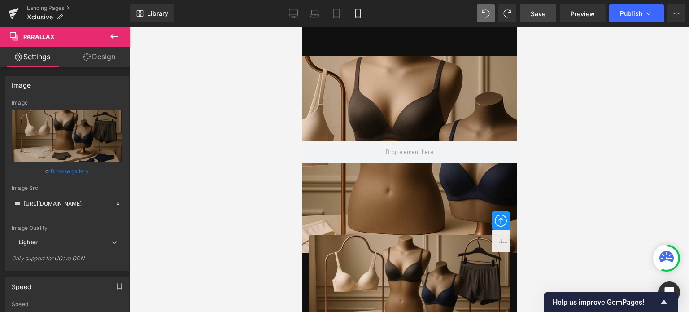
click at [120, 38] on button at bounding box center [114, 37] width 31 height 20
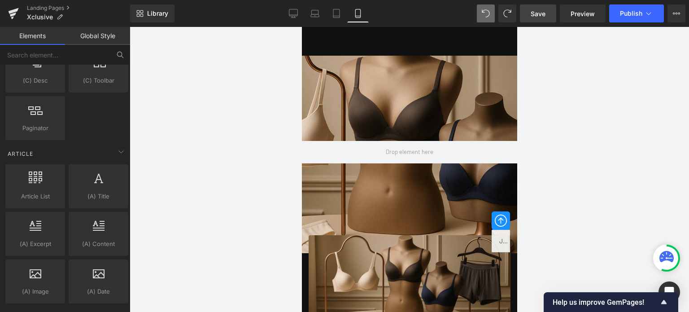
scroll to position [1659, 0]
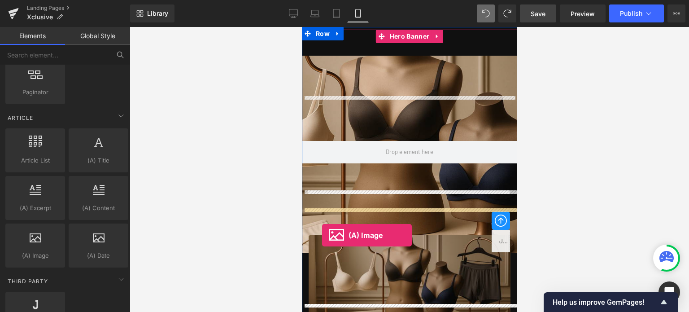
drag, startPoint x: 337, startPoint y: 269, endPoint x: 321, endPoint y: 235, distance: 37.5
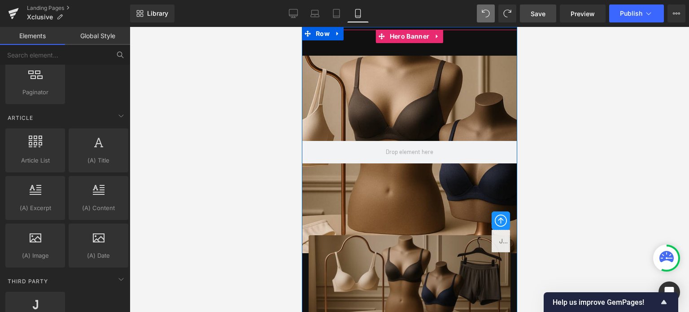
scroll to position [3360, 208]
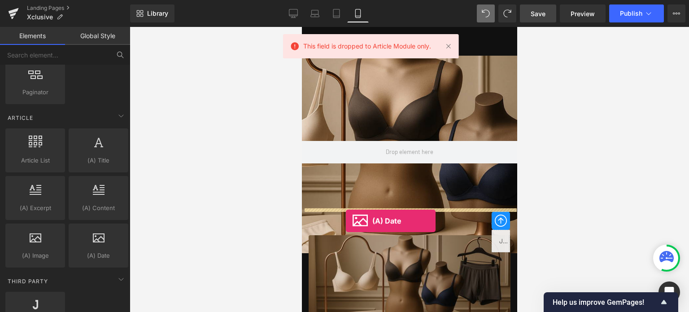
drag, startPoint x: 395, startPoint y: 268, endPoint x: 345, endPoint y: 221, distance: 68.5
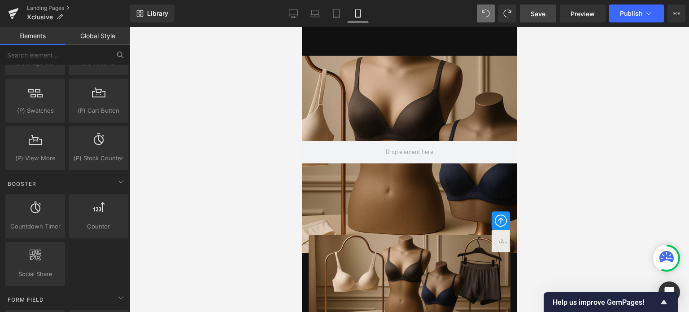
scroll to position [1098, 0]
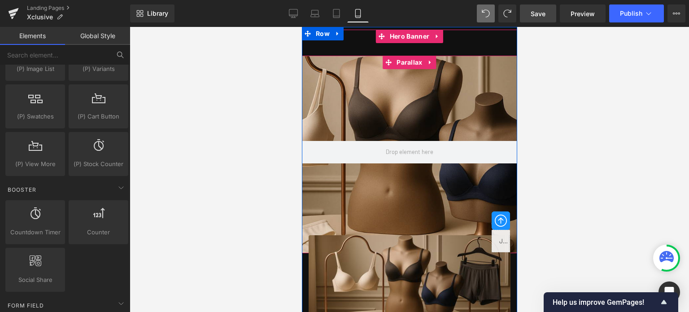
click at [418, 64] on div at bounding box center [408, 169] width 215 height 285
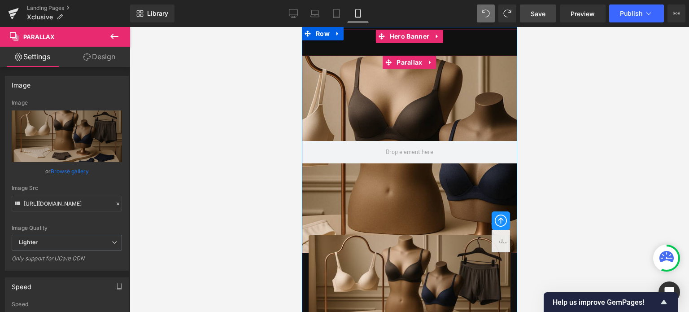
scroll to position [0, 0]
click at [427, 62] on icon at bounding box center [430, 62] width 6 height 7
click at [433, 61] on icon at bounding box center [436, 62] width 6 height 7
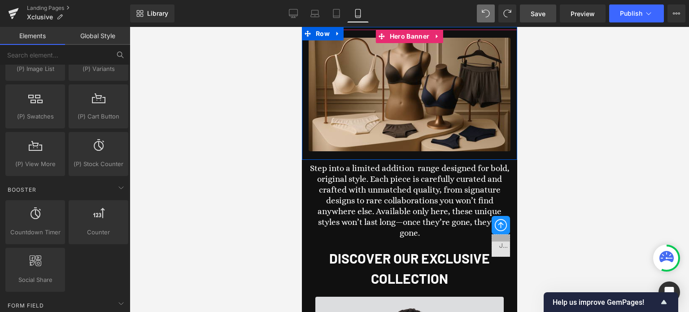
scroll to position [3163, 208]
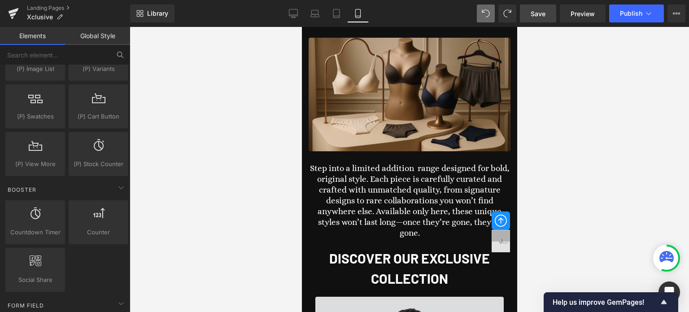
click at [534, 134] on div at bounding box center [409, 169] width 559 height 285
click at [544, 7] on link "Save" at bounding box center [538, 13] width 36 height 18
